Goal: Transaction & Acquisition: Obtain resource

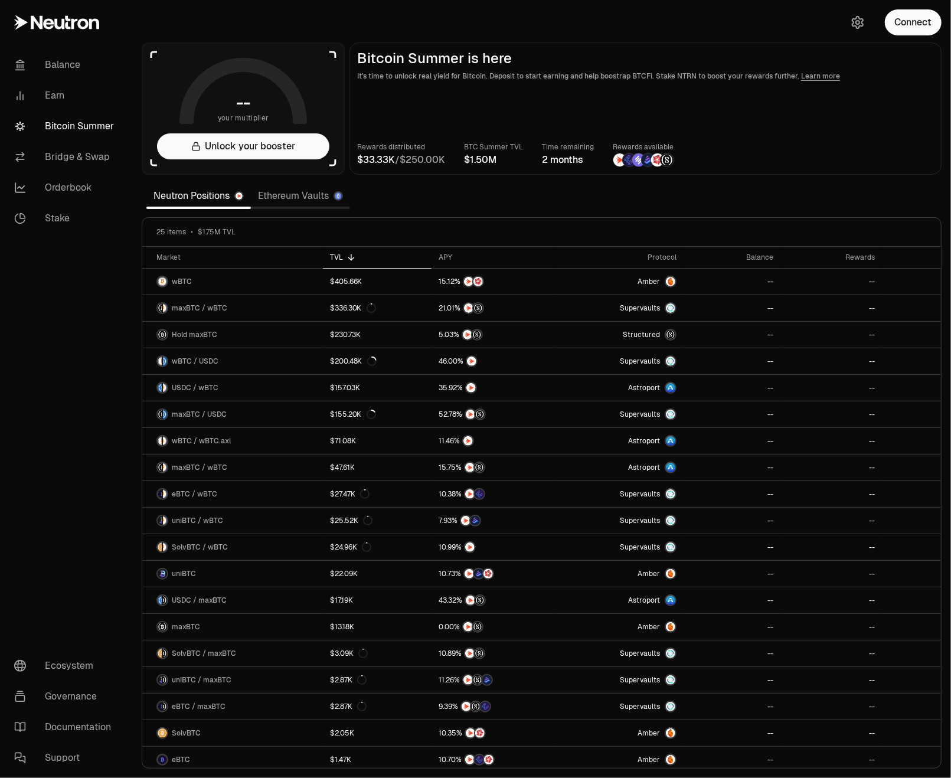
drag, startPoint x: 0, startPoint y: 0, endPoint x: 72, endPoint y: 121, distance: 140.8
click at [72, 121] on link "Bitcoin Summer" at bounding box center [66, 126] width 123 height 31
click at [922, 33] on button "Connect" at bounding box center [913, 22] width 57 height 26
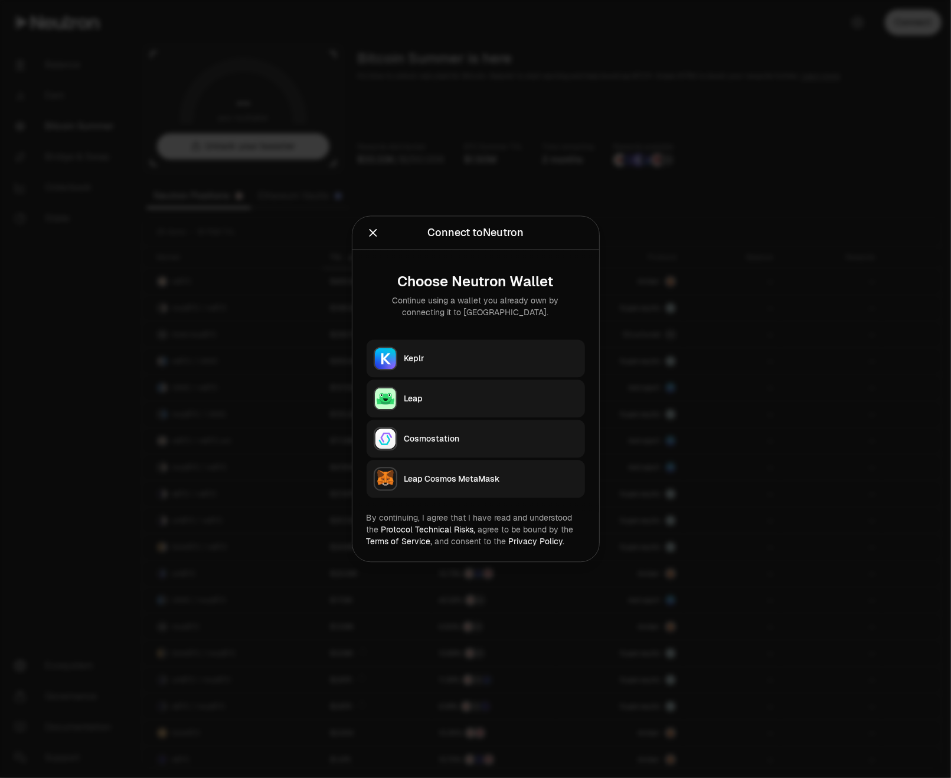
click at [501, 359] on div "Keplr" at bounding box center [491, 359] width 174 height 12
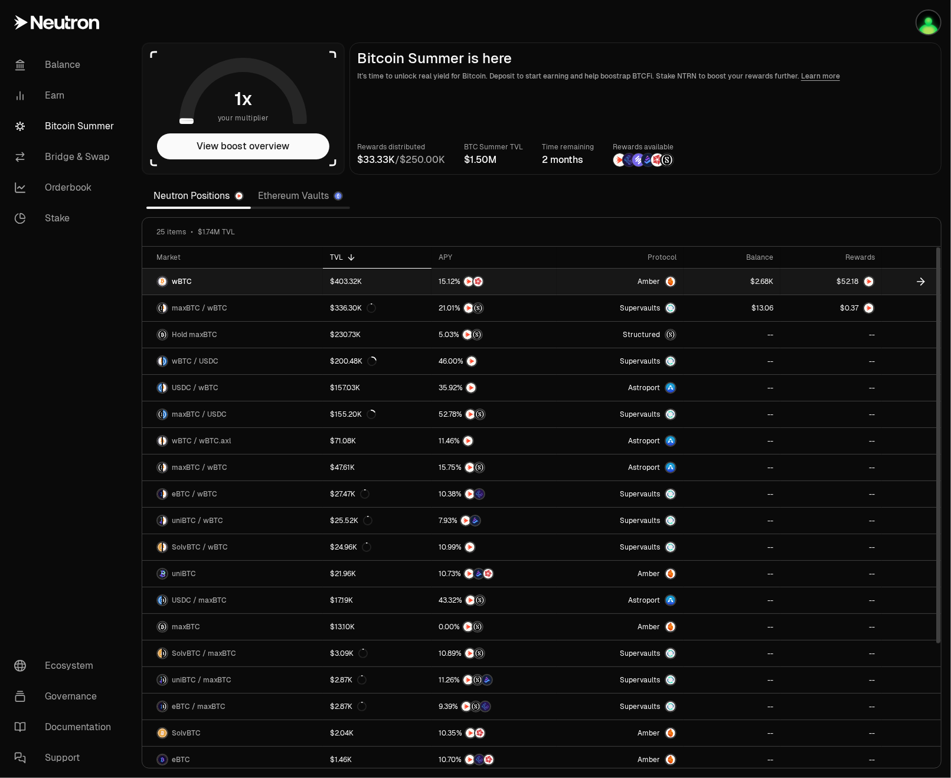
click at [275, 282] on link "wBTC" at bounding box center [232, 282] width 181 height 26
